Goal: Information Seeking & Learning: Learn about a topic

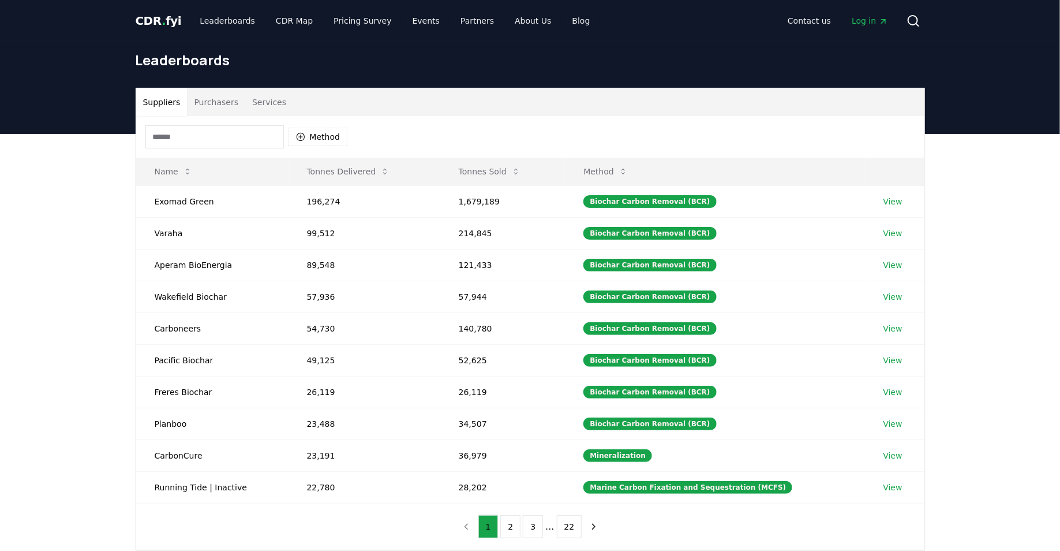
click at [154, 23] on span "CDR . fyi" at bounding box center [159, 21] width 46 height 14
click at [223, 141] on input at bounding box center [214, 136] width 139 height 23
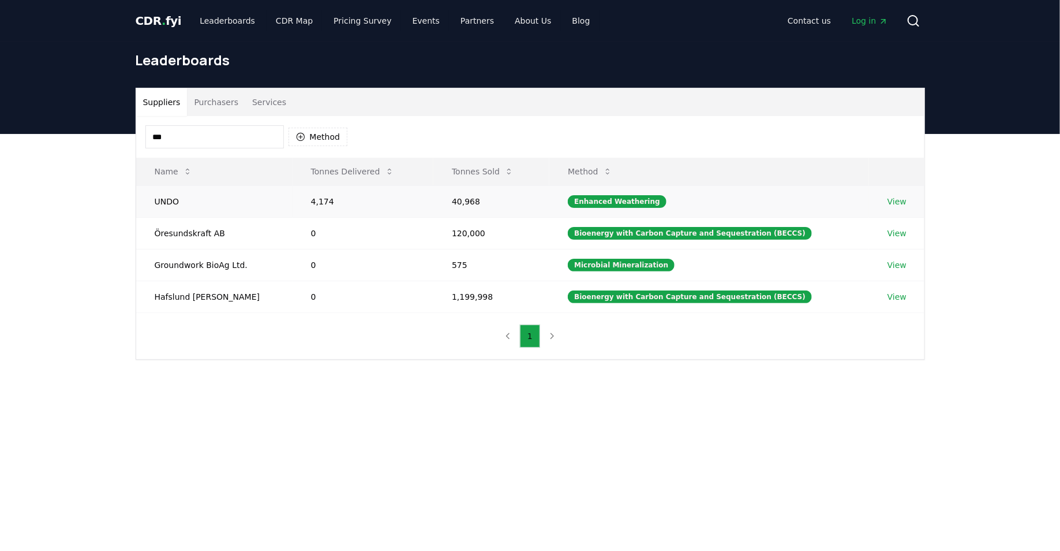
type input "***"
click at [892, 199] on link "View" at bounding box center [897, 202] width 19 height 12
click at [897, 199] on link "View" at bounding box center [897, 202] width 19 height 12
click at [185, 133] on input "***" at bounding box center [214, 136] width 139 height 23
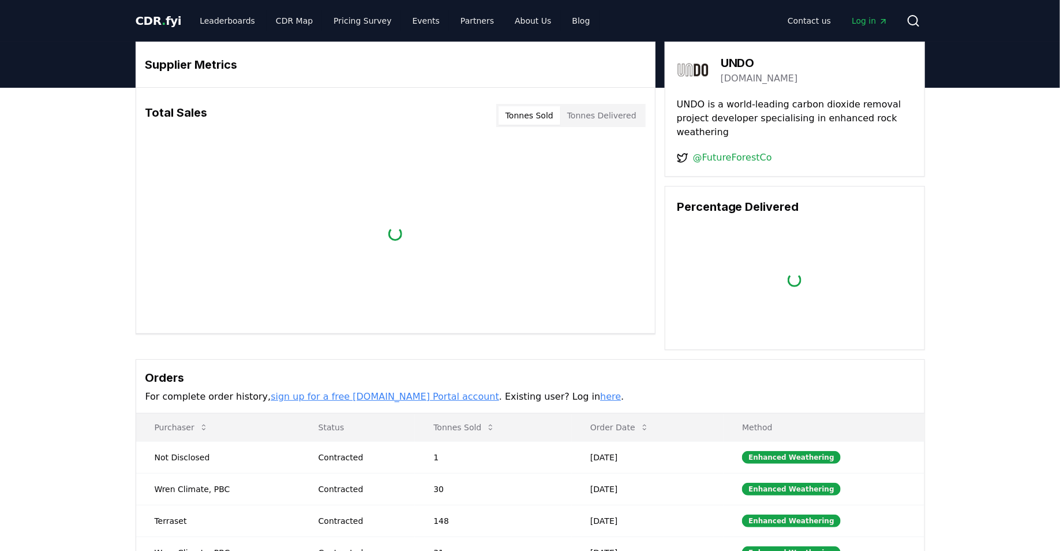
scroll to position [166, 0]
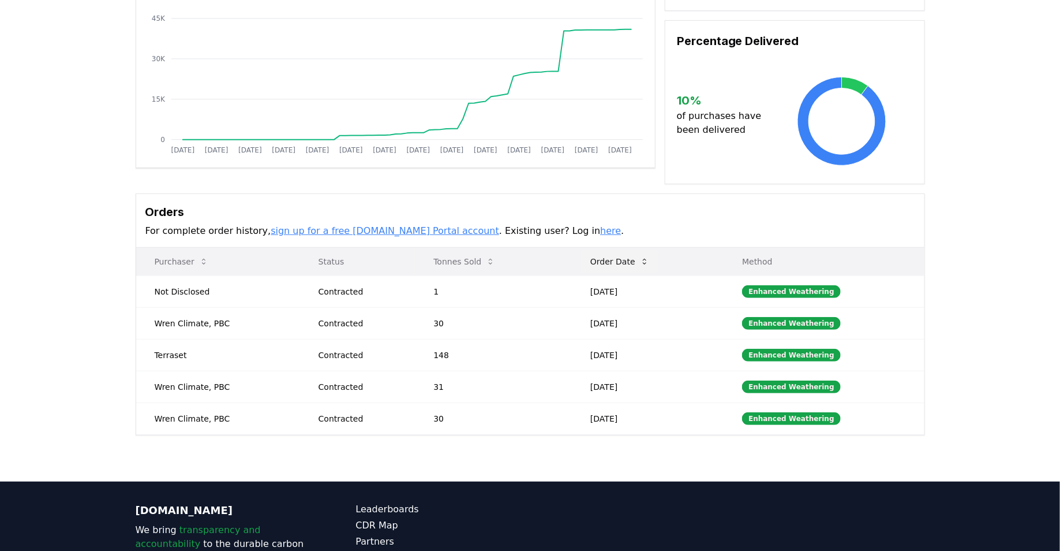
click at [640, 250] on button "Order Date" at bounding box center [619, 261] width 77 height 23
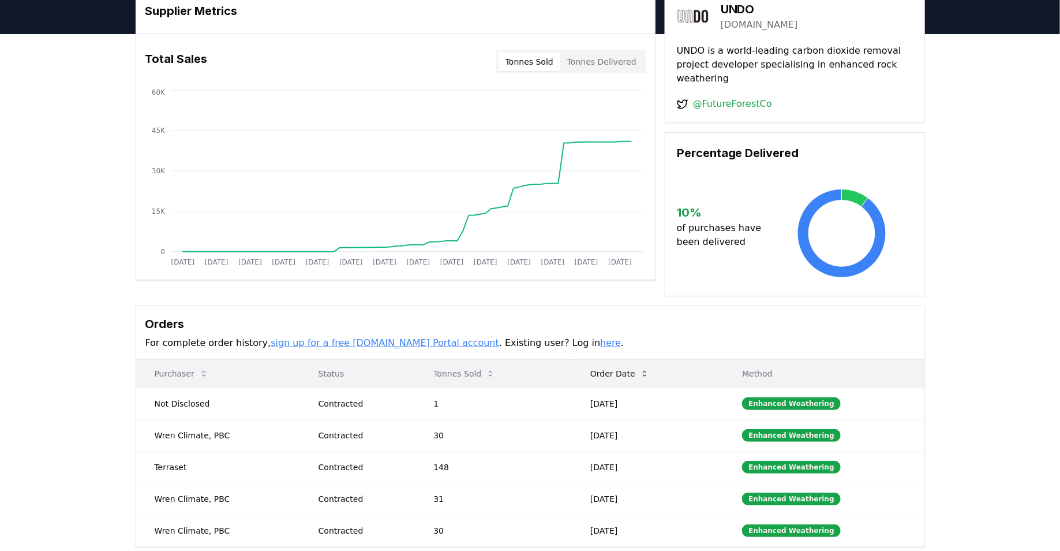
scroll to position [0, 0]
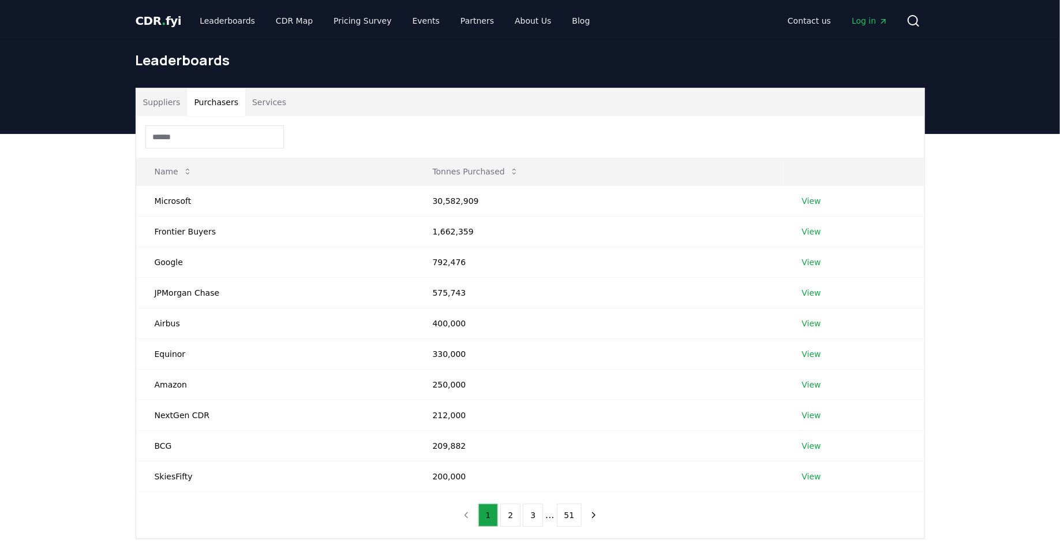
click at [209, 93] on button "Purchasers" at bounding box center [216, 102] width 58 height 28
click at [215, 158] on th "Name" at bounding box center [275, 172] width 278 height 28
click at [206, 148] on div at bounding box center [530, 137] width 788 height 42
click at [198, 136] on input at bounding box center [214, 136] width 139 height 23
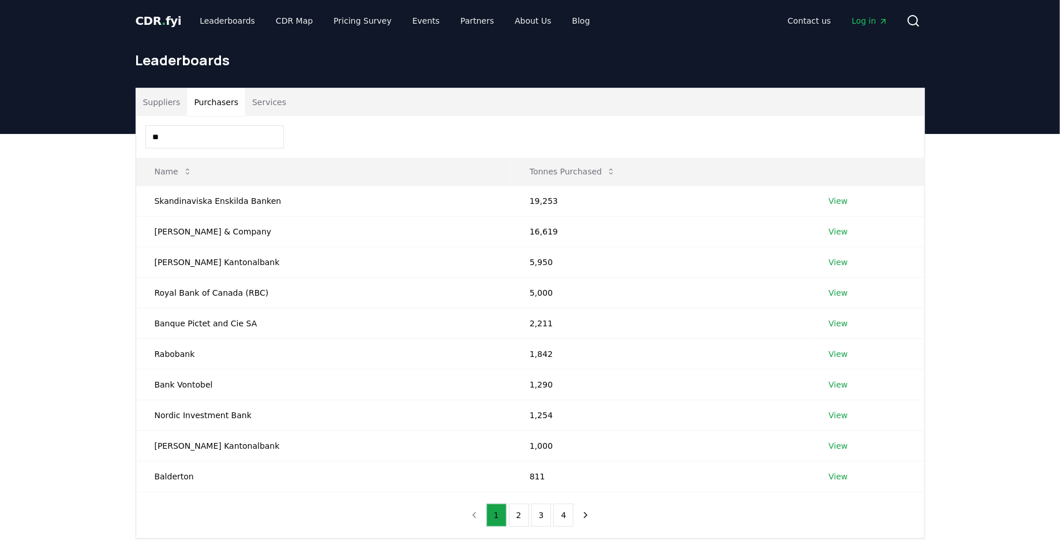
type input "*"
